Goal: Task Accomplishment & Management: Manage account settings

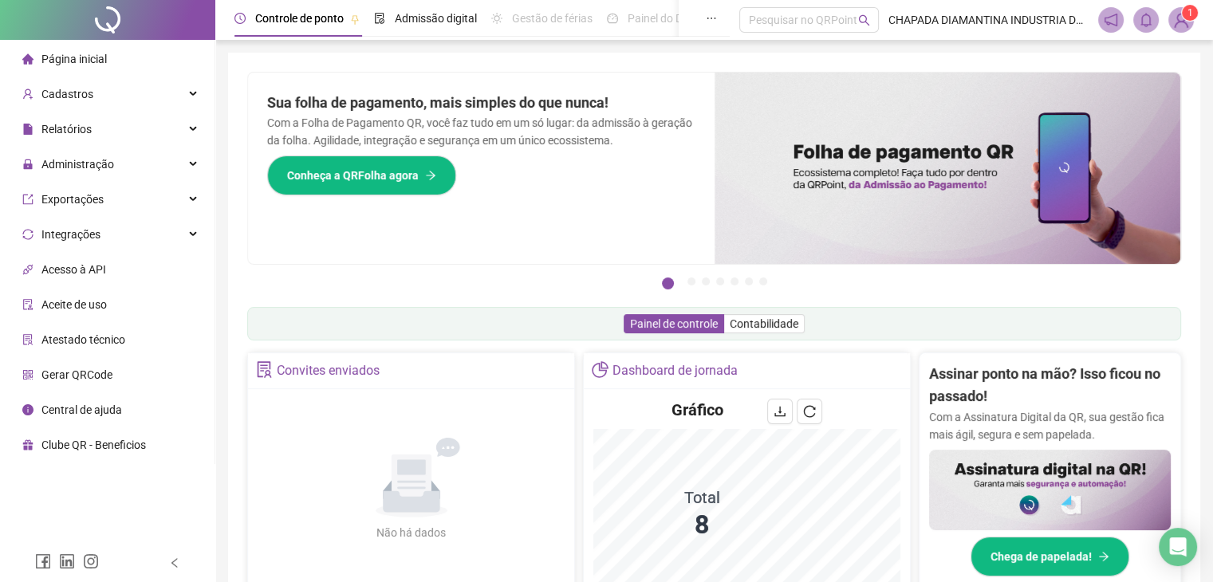
scroll to position [319, 0]
